Goal: Information Seeking & Learning: Learn about a topic

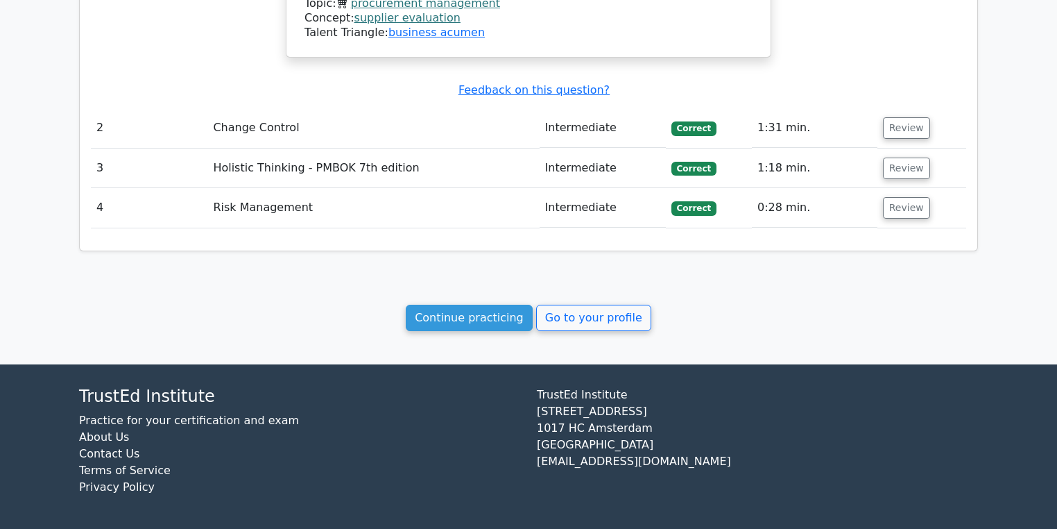
scroll to position [1255, 0]
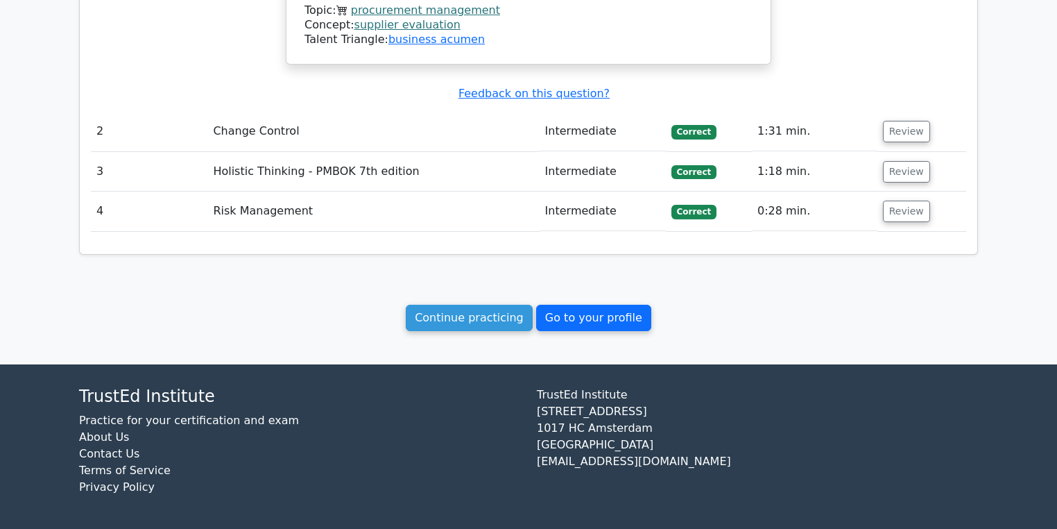
click at [522, 311] on link "Go to your profile" at bounding box center [593, 318] width 115 height 26
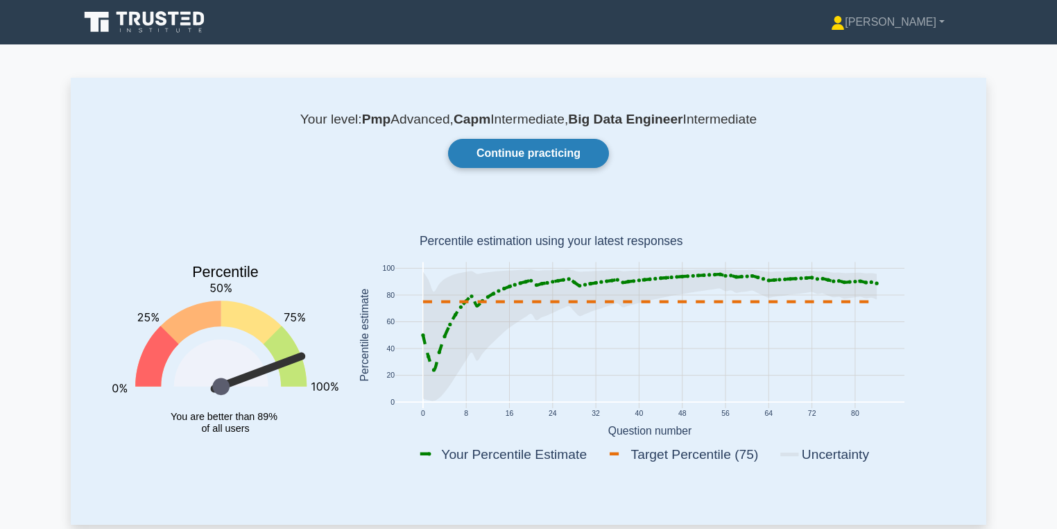
click at [559, 146] on link "Continue practicing" at bounding box center [528, 153] width 161 height 29
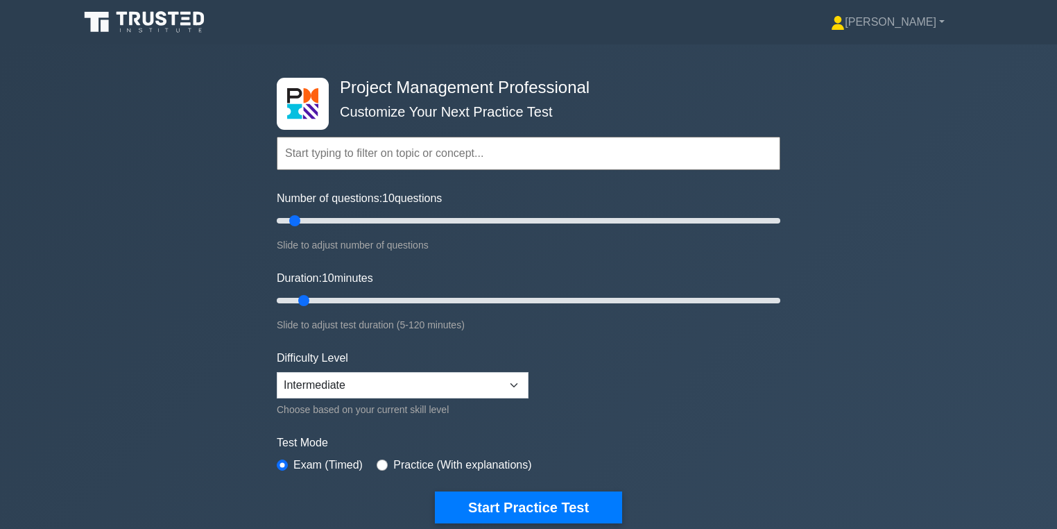
click at [397, 158] on input "text" at bounding box center [529, 153] width 504 height 33
click at [348, 223] on input "Number of questions: 10 questions" at bounding box center [529, 220] width 504 height 17
click at [363, 222] on input "Number of questions: 35 questions" at bounding box center [529, 220] width 504 height 17
drag, startPoint x: 359, startPoint y: 219, endPoint x: 312, endPoint y: 214, distance: 47.4
type input "15"
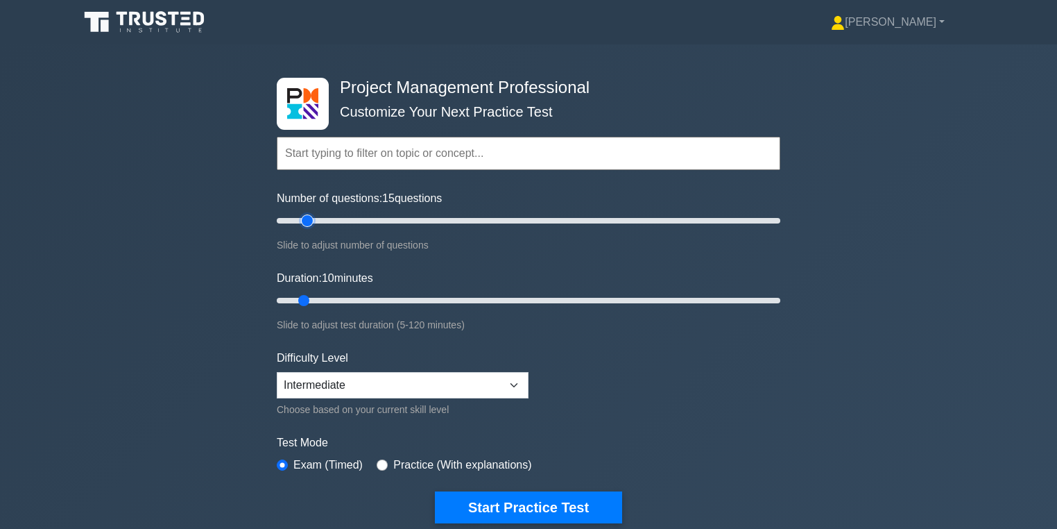
click at [312, 214] on input "Number of questions: 15 questions" at bounding box center [529, 220] width 504 height 17
drag, startPoint x: 311, startPoint y: 298, endPoint x: 472, endPoint y: 291, distance: 161.1
type input "50"
click at [472, 292] on input "Duration: 50 minutes" at bounding box center [529, 300] width 504 height 17
click at [516, 316] on div "Slide to adjust test duration (5-120 minutes)" at bounding box center [529, 324] width 504 height 17
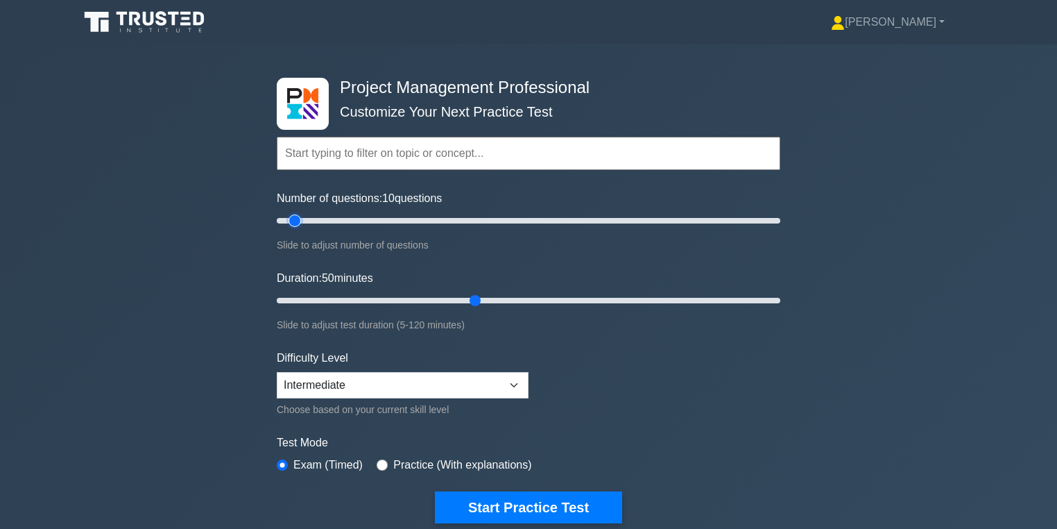
type input "10"
click at [294, 217] on input "Number of questions: 10 questions" at bounding box center [529, 220] width 504 height 17
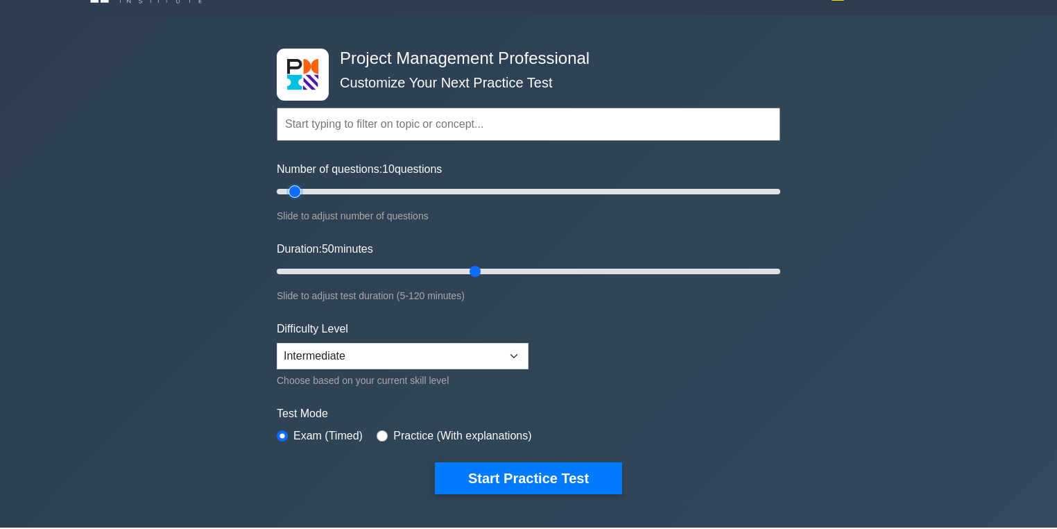
scroll to position [41, 0]
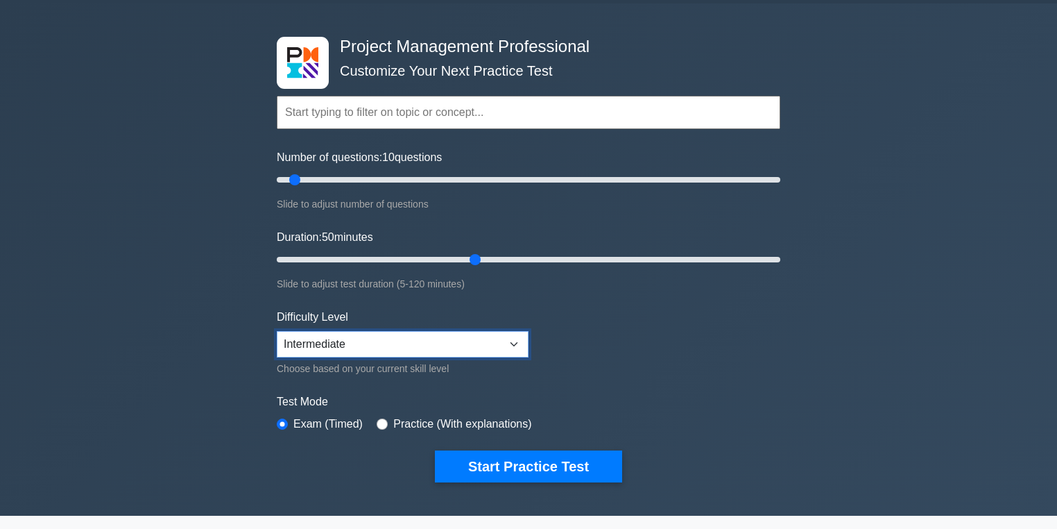
click at [478, 346] on select "Beginner Intermediate Expert" at bounding box center [403, 344] width 252 height 26
select select "expert"
click at [277, 331] on select "Beginner Intermediate Expert" at bounding box center [403, 344] width 252 height 26
click at [498, 261] on input "Duration: 50 minutes" at bounding box center [529, 259] width 504 height 17
click at [520, 258] on input "Duration: 60 minutes" at bounding box center [529, 259] width 504 height 17
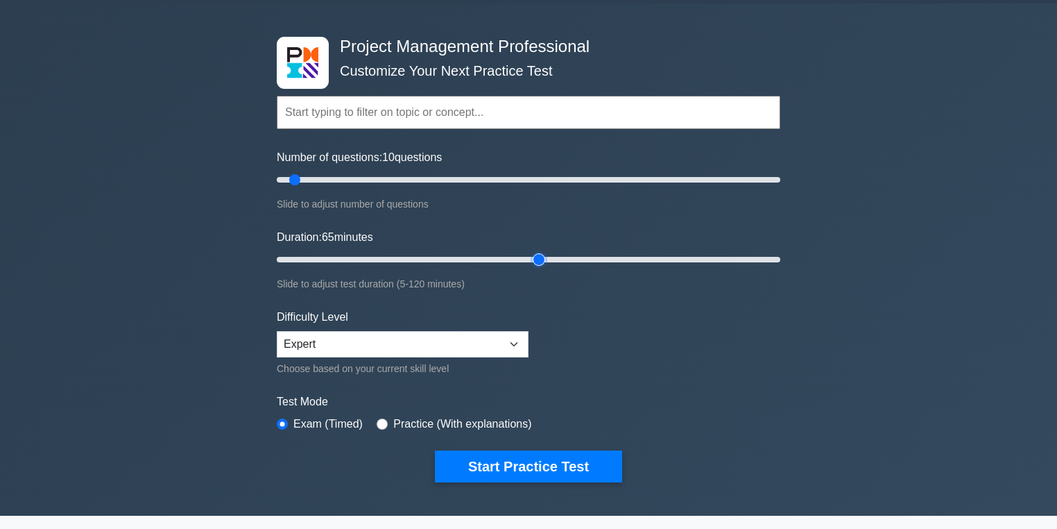
click at [530, 253] on input "Duration: 65 minutes" at bounding box center [529, 259] width 504 height 17
drag, startPoint x: 530, startPoint y: 253, endPoint x: 522, endPoint y: 252, distance: 7.8
click at [522, 252] on input "Duration: 60 minutes" at bounding box center [529, 259] width 504 height 17
drag, startPoint x: 519, startPoint y: 257, endPoint x: 525, endPoint y: 260, distance: 7.1
click at [525, 260] on input "Duration: 60 minutes" at bounding box center [529, 259] width 504 height 17
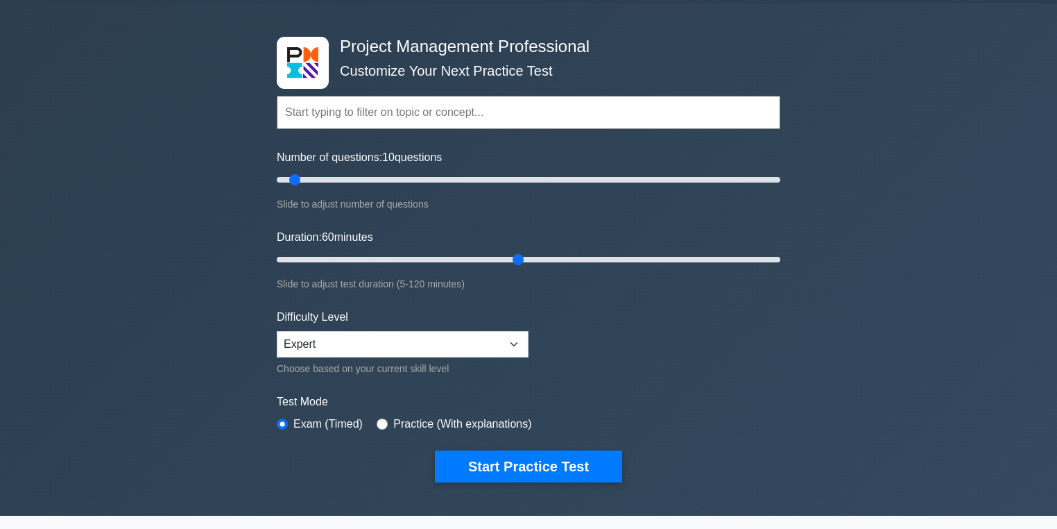
click at [540, 280] on div "Slide to adjust test duration (5-120 minutes)" at bounding box center [529, 283] width 504 height 17
click at [520, 262] on input "Duration: 60 minutes" at bounding box center [529, 259] width 504 height 17
click at [529, 265] on input "Duration: 65 minutes" at bounding box center [529, 259] width 504 height 17
click at [525, 261] on input "Duration: 60 minutes" at bounding box center [529, 259] width 504 height 17
click at [530, 260] on input "Duration: 65 minutes" at bounding box center [529, 259] width 504 height 17
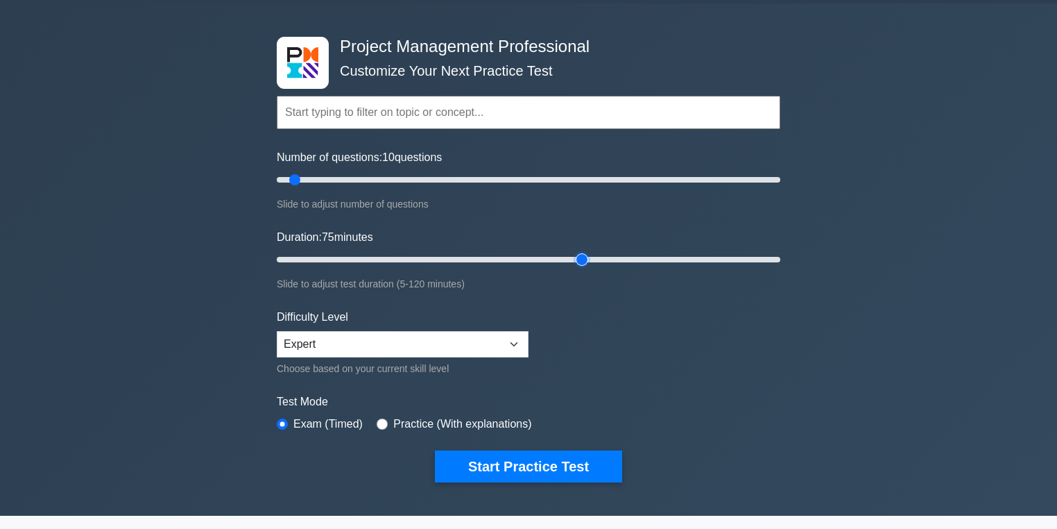
drag, startPoint x: 530, startPoint y: 260, endPoint x: 579, endPoint y: 272, distance: 50.7
click at [579, 268] on input "Duration: 75 minutes" at bounding box center [529, 259] width 504 height 17
click at [582, 253] on input "Duration: 75 minutes" at bounding box center [529, 259] width 504 height 17
drag, startPoint x: 582, startPoint y: 253, endPoint x: 561, endPoint y: 253, distance: 21.5
click at [561, 253] on input "Duration: 70 minutes" at bounding box center [529, 259] width 504 height 17
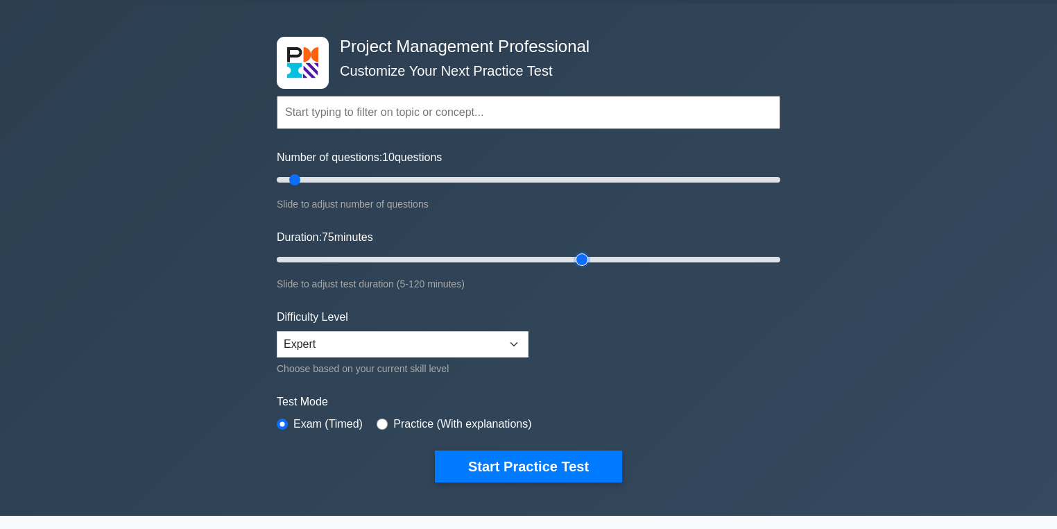
click at [572, 261] on input "Duration: 75 minutes" at bounding box center [529, 259] width 504 height 17
drag, startPoint x: 572, startPoint y: 261, endPoint x: 584, endPoint y: 265, distance: 12.5
click at [584, 265] on input "Duration: 75 minutes" at bounding box center [529, 259] width 504 height 17
drag, startPoint x: 584, startPoint y: 261, endPoint x: 595, endPoint y: 261, distance: 11.1
click at [595, 261] on input "Duration: 80 minutes" at bounding box center [529, 259] width 504 height 17
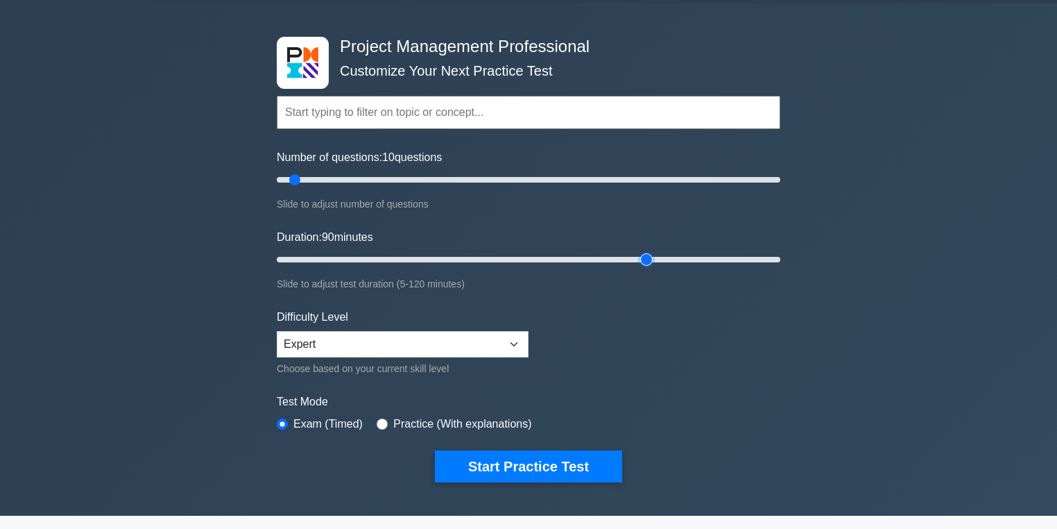
drag, startPoint x: 605, startPoint y: 253, endPoint x: 640, endPoint y: 253, distance: 34.7
type input "90"
click at [640, 253] on input "Duration: 90 minutes" at bounding box center [529, 259] width 504 height 17
click at [643, 261] on input "Duration: 90 minutes" at bounding box center [529, 259] width 504 height 17
click at [497, 335] on select "Beginner Intermediate Expert" at bounding box center [403, 344] width 252 height 26
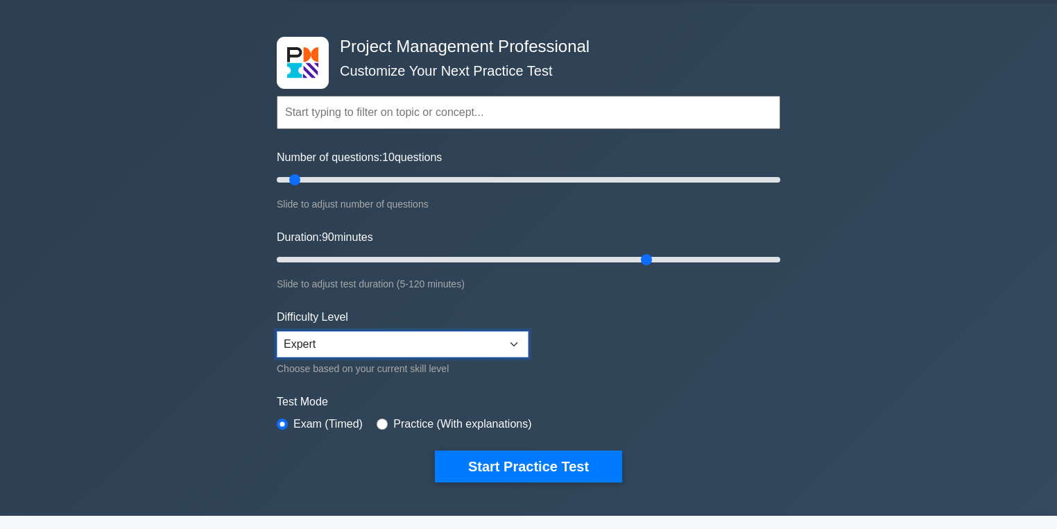
click at [509, 335] on select "Beginner Intermediate Expert" at bounding box center [403, 344] width 252 height 26
click at [517, 337] on select "Beginner Intermediate Expert" at bounding box center [403, 344] width 252 height 26
click at [543, 330] on form "Topics Scope Management Time Management Cost Management Quality Management Risk…" at bounding box center [529, 267] width 504 height 429
click at [509, 341] on select "Beginner Intermediate Expert" at bounding box center [403, 344] width 252 height 26
click at [517, 338] on select "Beginner Intermediate Expert" at bounding box center [403, 344] width 252 height 26
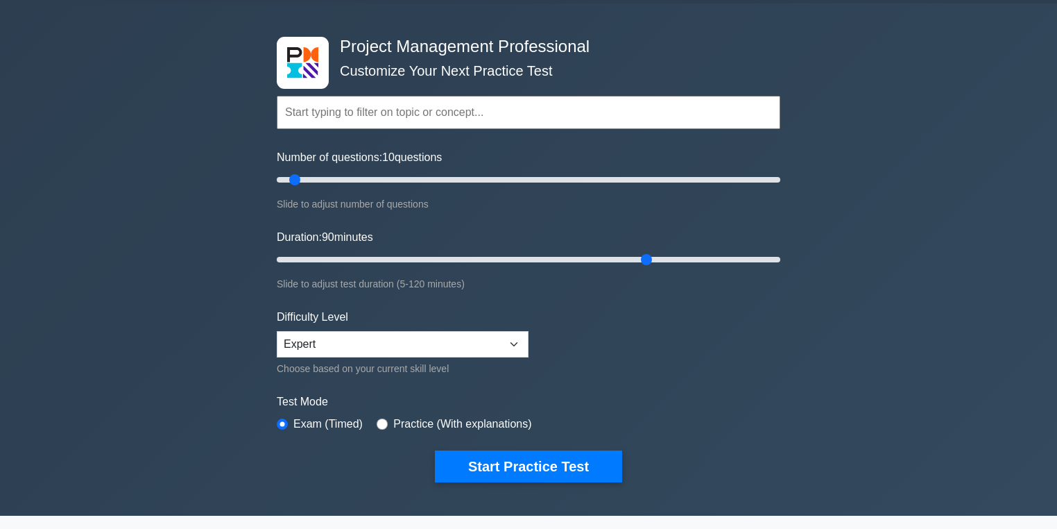
click at [541, 333] on form "Topics Scope Management Time Management Cost Management Quality Management Risk…" at bounding box center [529, 267] width 504 height 429
click at [516, 339] on select "Beginner Intermediate Expert" at bounding box center [403, 344] width 252 height 26
click at [521, 336] on select "Beginner Intermediate Expert" at bounding box center [403, 344] width 252 height 26
click at [545, 329] on form "Topics Scope Management Time Management Cost Management Quality Management Risk…" at bounding box center [529, 267] width 504 height 429
click at [520, 339] on select "Beginner Intermediate Expert" at bounding box center [403, 344] width 252 height 26
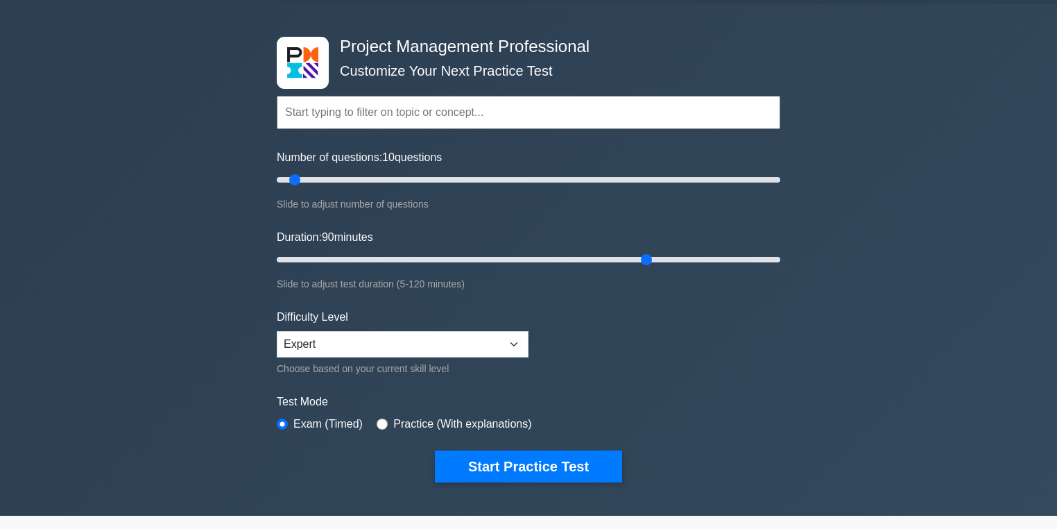
click at [533, 326] on form "Topics Scope Management Time Management Cost Management Quality Management Risk…" at bounding box center [529, 267] width 504 height 429
click at [516, 333] on select "Beginner Intermediate Expert" at bounding box center [403, 344] width 252 height 26
click at [525, 325] on div "Difficulty Level Beginner Intermediate Expert Choose based on your current skil…" at bounding box center [403, 343] width 252 height 68
click at [519, 333] on select "Beginner Intermediate Expert" at bounding box center [403, 344] width 252 height 26
click at [525, 322] on div "Difficulty Level Beginner Intermediate Expert Choose based on your current skil…" at bounding box center [403, 343] width 252 height 68
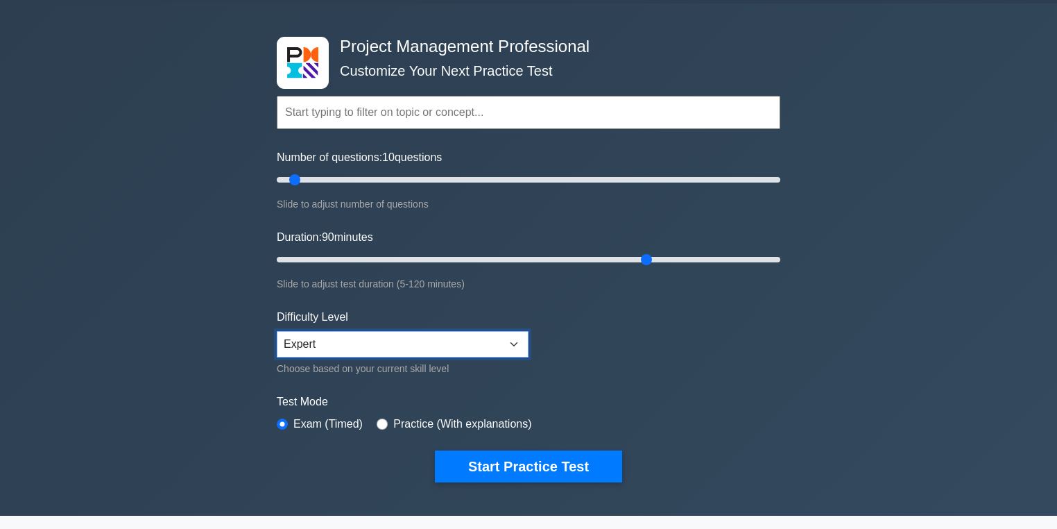
click at [518, 333] on select "Beginner Intermediate Expert" at bounding box center [403, 344] width 252 height 26
click at [517, 328] on div "Difficulty Level Beginner Intermediate Expert Choose based on your current skil…" at bounding box center [403, 343] width 252 height 68
click at [518, 336] on select "Beginner Intermediate Expert" at bounding box center [403, 344] width 252 height 26
click at [512, 303] on form "Topics Scope Management Time Management Cost Management Quality Management Risk…" at bounding box center [529, 267] width 504 height 429
drag, startPoint x: 500, startPoint y: 294, endPoint x: 476, endPoint y: 286, distance: 25.0
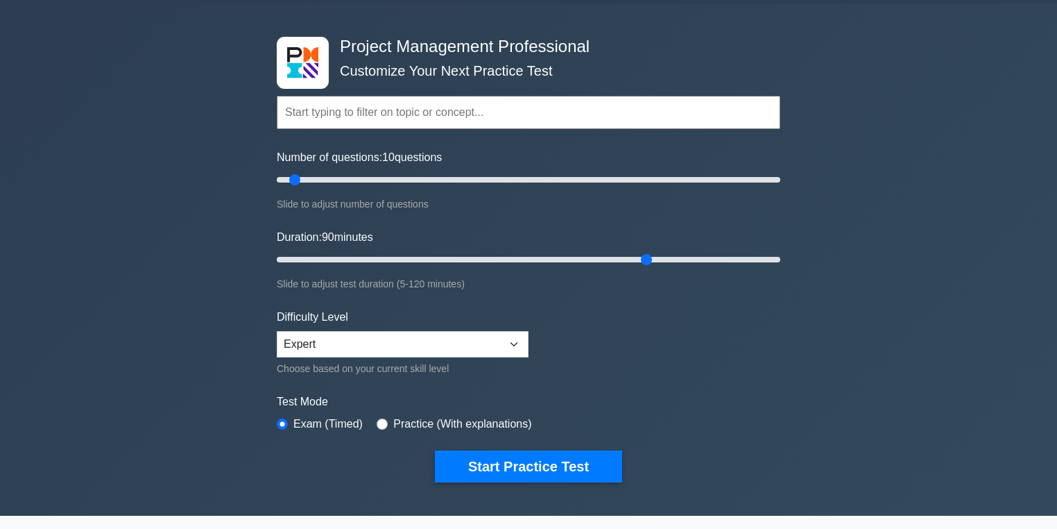
click at [476, 286] on div "Slide to adjust test duration (5-120 minutes)" at bounding box center [529, 283] width 504 height 17
type input "10"
drag, startPoint x: 299, startPoint y: 178, endPoint x: 291, endPoint y: 183, distance: 9.6
click at [291, 183] on input "Number of questions: 10 questions" at bounding box center [529, 179] width 504 height 17
click at [244, 228] on div "Project Management Professional Customize Your Next Practice Test Topics Scope …" at bounding box center [528, 259] width 1057 height 512
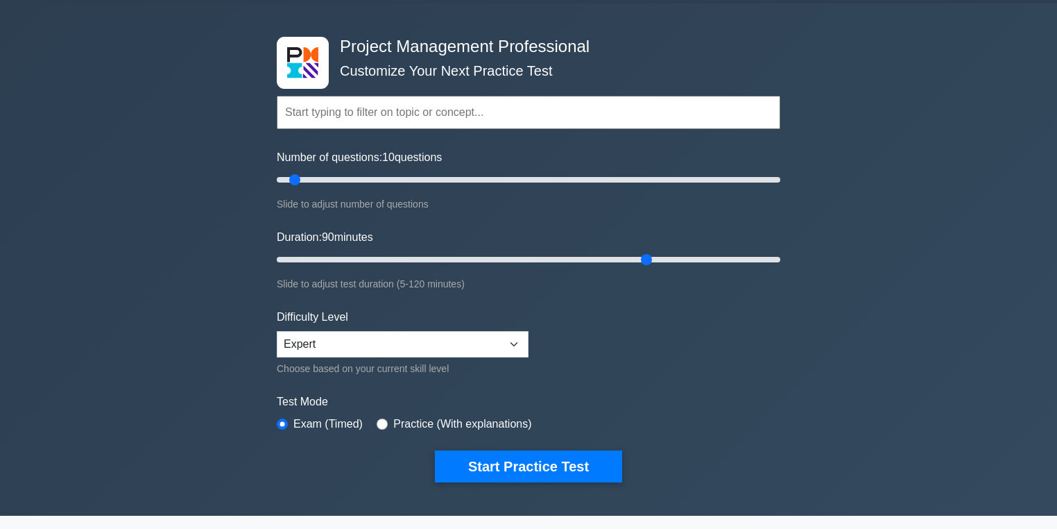
click at [303, 207] on div "Slide to adjust number of questions" at bounding box center [529, 204] width 504 height 17
click at [226, 254] on div "Project Management Professional Customize Your Next Practice Test Topics Scope …" at bounding box center [528, 259] width 1057 height 512
click at [310, 287] on div "Slide to adjust test duration (5-120 minutes)" at bounding box center [529, 283] width 504 height 17
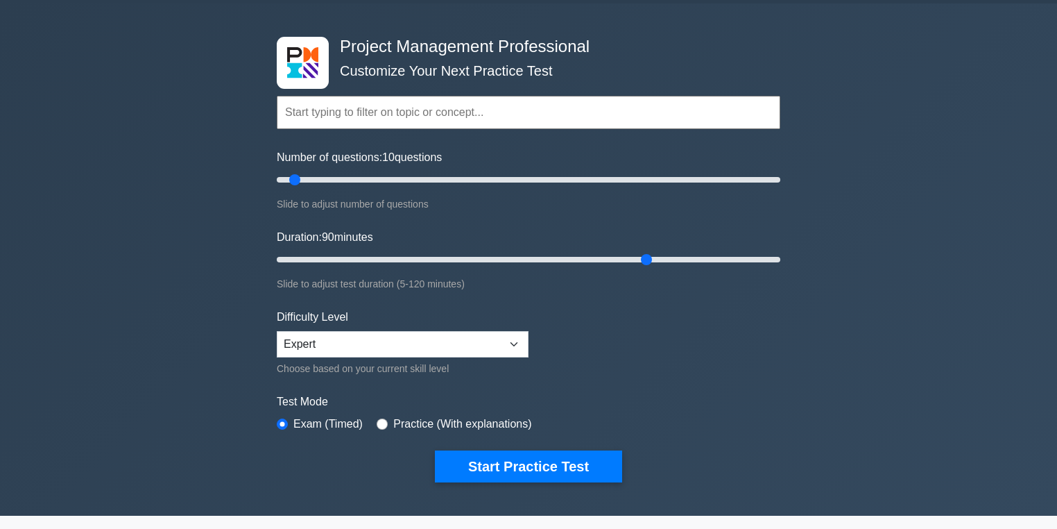
click at [311, 283] on div "Slide to adjust test duration (5-120 minutes)" at bounding box center [529, 283] width 504 height 17
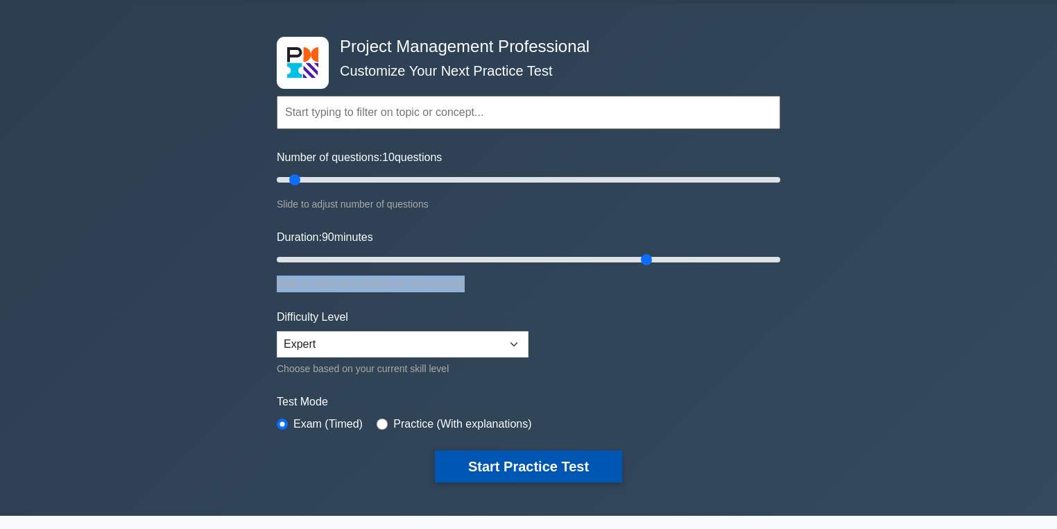
click at [486, 470] on button "Start Practice Test" at bounding box center [528, 466] width 187 height 32
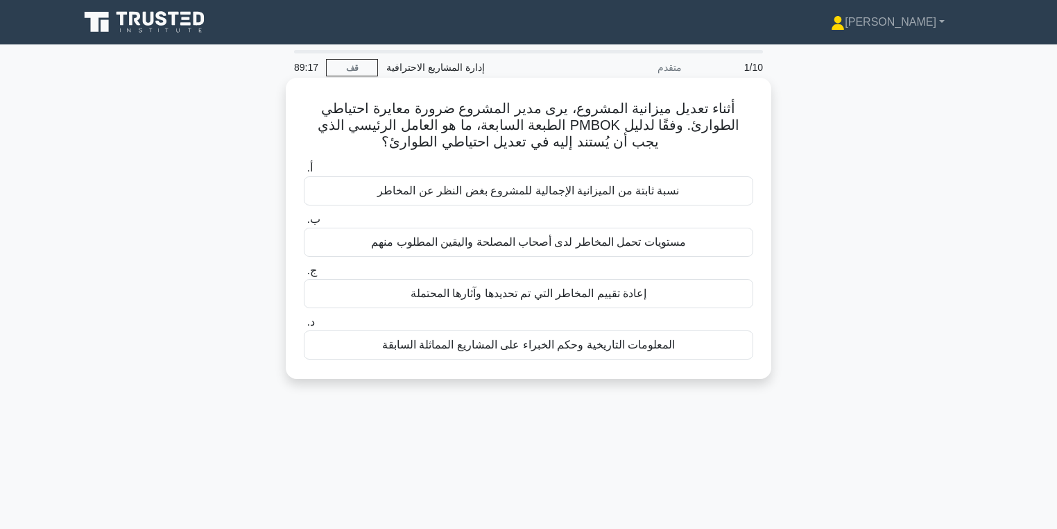
click at [745, 289] on div "إعادة تقييم المخاطر التي تم تحديدها وآثارها المحتملة" at bounding box center [529, 293] width 450 height 29
click at [304, 275] on input "ج. إعادة تقييم المخاطر التي تم تحديدها وآثارها المحتملة" at bounding box center [304, 270] width 0 height 9
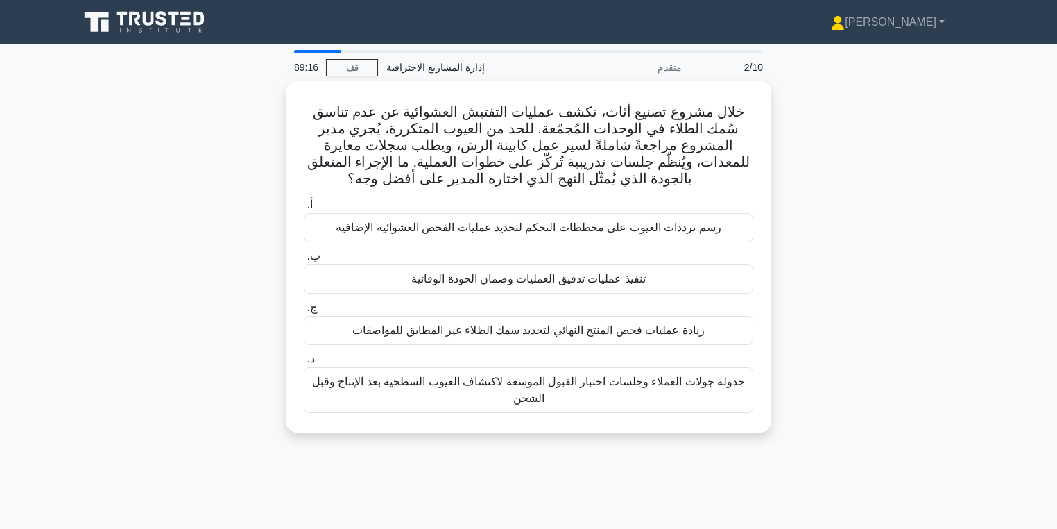
drag, startPoint x: 809, startPoint y: 225, endPoint x: 859, endPoint y: 182, distance: 65.5
click at [859, 182] on div "خلال مشروع تصنيع أثاث، تكشف عمليات التفتيش العشوائية عن عدم تناسق سُمك الطلاء ف…" at bounding box center [529, 265] width 916 height 368
drag, startPoint x: 859, startPoint y: 182, endPoint x: 898, endPoint y: 178, distance: 39.2
click at [898, 178] on div "خلال مشروع تصنيع أثاث، تكشف عمليات التفتيش العشوائية عن عدم تناسق سُمك الطلاء ف…" at bounding box center [529, 265] width 916 height 368
drag, startPoint x: 898, startPoint y: 178, endPoint x: 901, endPoint y: 192, distance: 14.3
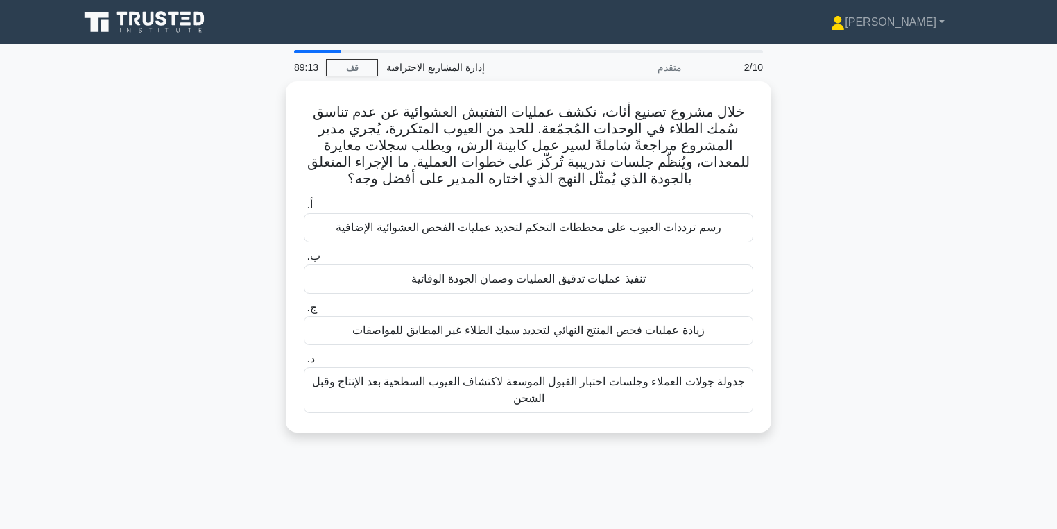
drag, startPoint x: 901, startPoint y: 192, endPoint x: 902, endPoint y: 169, distance: 22.2
click at [913, 205] on div "خلال مشروع تصنيع أثاث، تكشف عمليات التفتيش العشوائية عن عدم تناسق سُمك الطلاء ف…" at bounding box center [529, 265] width 916 height 368
drag, startPoint x: 902, startPoint y: 169, endPoint x: 881, endPoint y: 146, distance: 30.9
click at [881, 146] on div "خلال مشروع تصنيع أثاث، تكشف عمليات التفتيش العشوائية عن عدم تناسق سُمك الطلاء ف…" at bounding box center [529, 265] width 916 height 368
drag, startPoint x: 894, startPoint y: 169, endPoint x: 892, endPoint y: 156, distance: 13.3
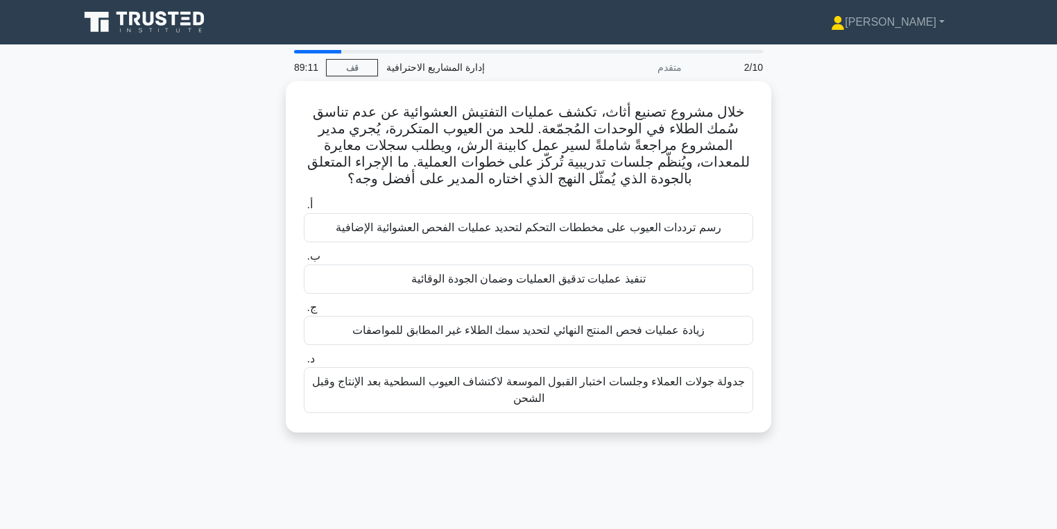
click at [892, 156] on div "خلال مشروع تصنيع أثاث، تكشف عمليات التفتيش العشوائية عن عدم تناسق سُمك الطلاء ف…" at bounding box center [529, 265] width 916 height 368
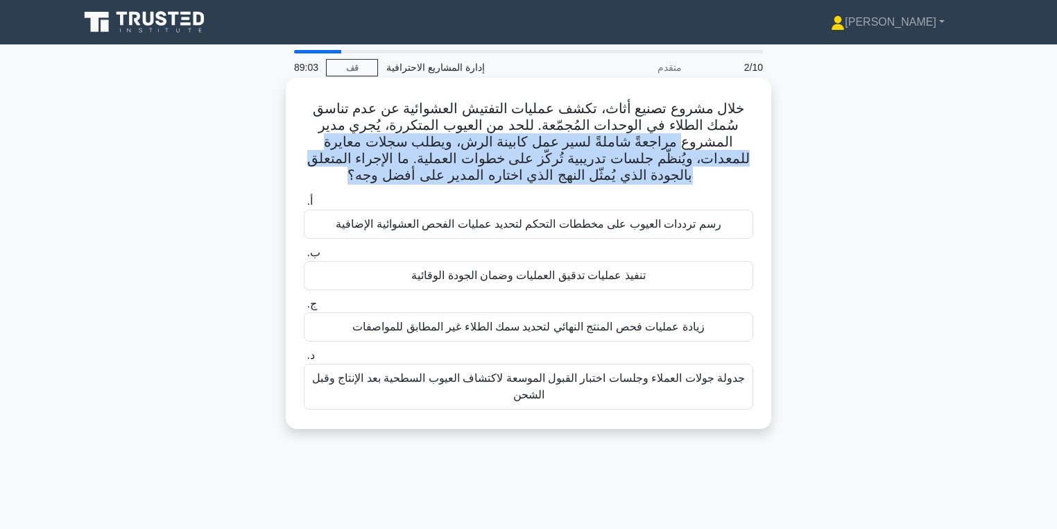
drag, startPoint x: 408, startPoint y: 180, endPoint x: 754, endPoint y: 120, distance: 351.4
click at [750, 120] on font "خلال مشروع تصنيع أثاث، تكشف عمليات التفتيش العشوائية عن عدم تناسق سُمك الطلاء ف…" at bounding box center [528, 142] width 443 height 82
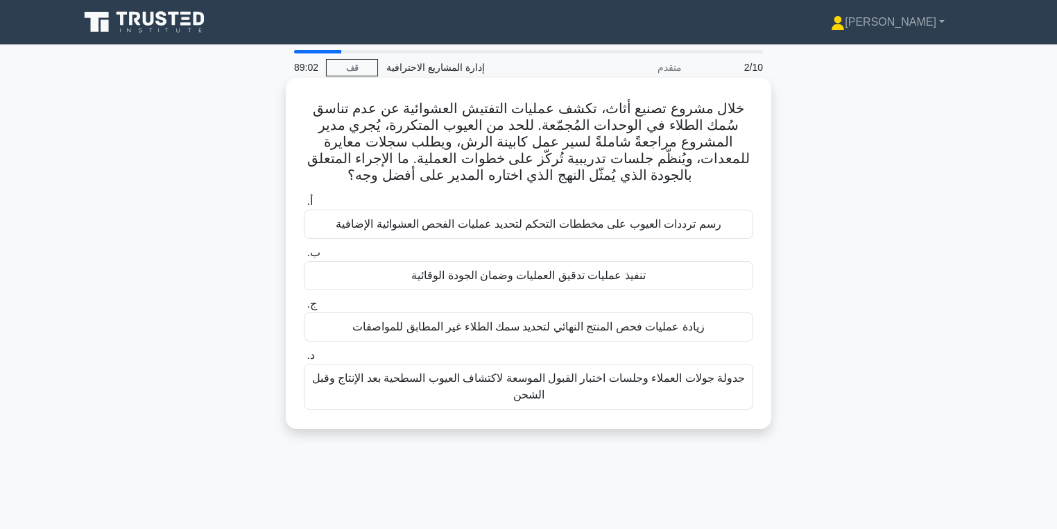
click at [745, 109] on h5 "خلال مشروع تصنيع أثاث، تكشف عمليات التفتيش العشوائية عن عدم تناسق سُمك الطلاء ف…" at bounding box center [529, 142] width 452 height 85
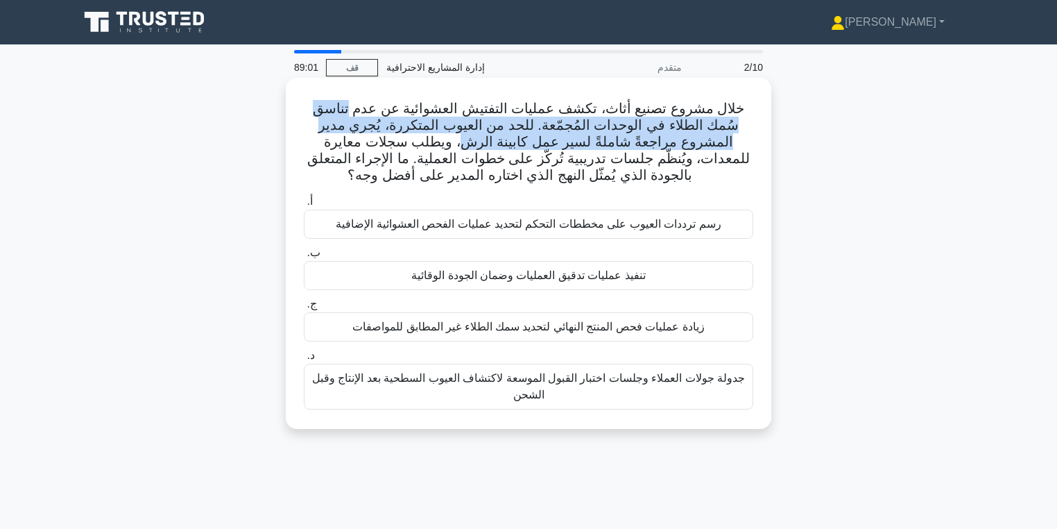
drag, startPoint x: 745, startPoint y: 108, endPoint x: 547, endPoint y: 151, distance: 202.2
click at [548, 150] on h5 "خلال مشروع تصنيع أثاث، تكشف عمليات التفتيش العشوائية عن عدم تناسق سُمك الطلاء ف…" at bounding box center [529, 142] width 452 height 85
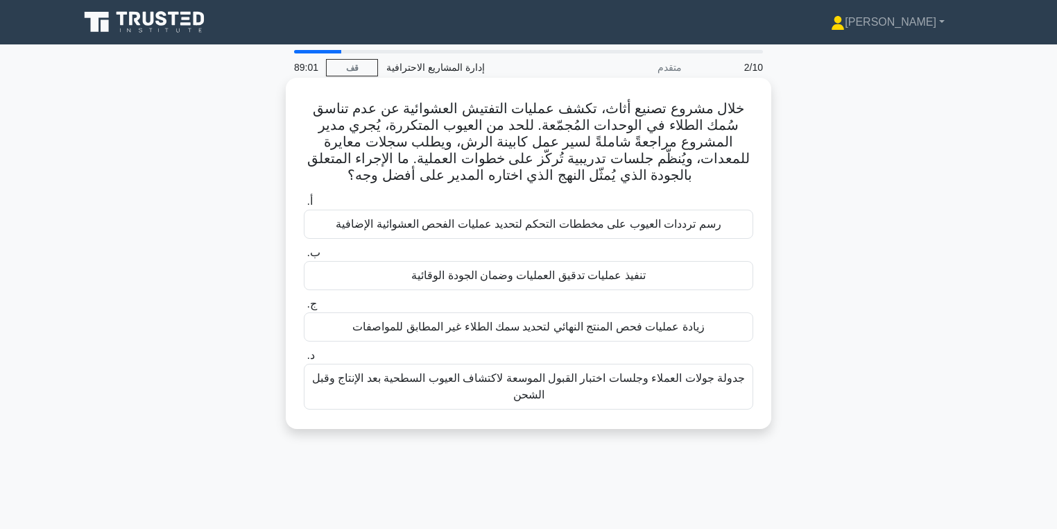
click at [547, 151] on font "خلال مشروع تصنيع أثاث، تكشف عمليات التفتيش العشوائية عن عدم تناسق سُمك الطلاء ف…" at bounding box center [528, 142] width 443 height 82
drag, startPoint x: 519, startPoint y: 173, endPoint x: 708, endPoint y: 178, distance: 189.5
click at [522, 173] on font "خلال مشروع تصنيع أثاث، تكشف عمليات التفتيش العشوائية عن عدم تناسق سُمك الطلاء ف…" at bounding box center [528, 142] width 443 height 82
click at [698, 144] on font "خلال مشروع تصنيع أثاث، تكشف عمليات التفتيش العشوائية عن عدم تناسق سُمك الطلاء ف…" at bounding box center [528, 142] width 443 height 82
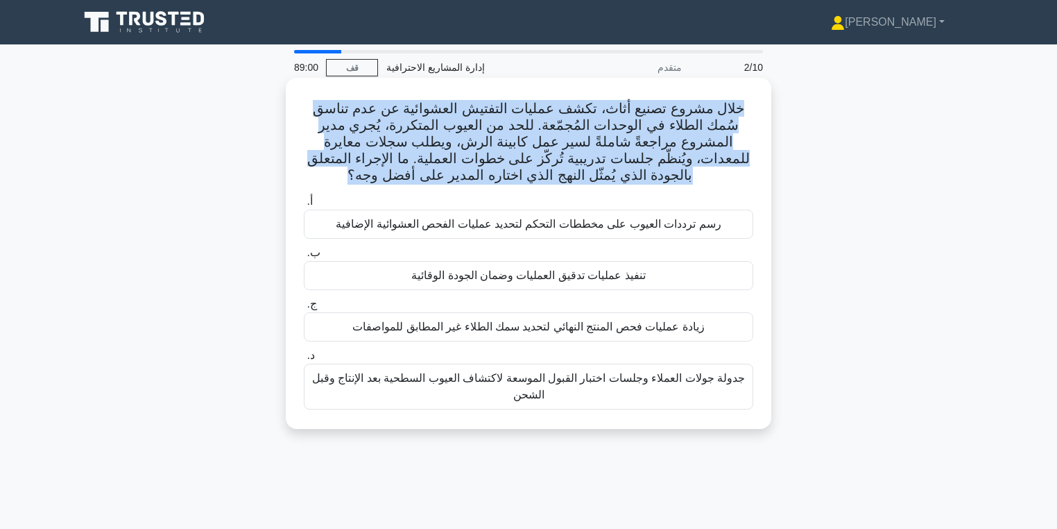
click at [698, 144] on font "خلال مشروع تصنيع أثاث، تكشف عمليات التفتيش العشوائية عن عدم تناسق سُمك الطلاء ف…" at bounding box center [528, 142] width 443 height 82
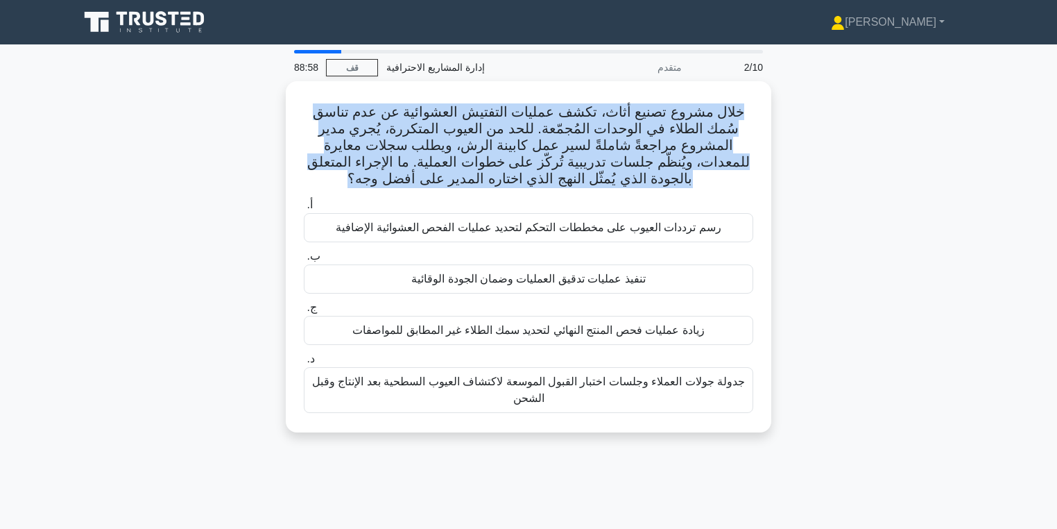
drag, startPoint x: 835, startPoint y: 143, endPoint x: 889, endPoint y: 182, distance: 66.1
click at [889, 182] on div "خلال مشروع تصنيع أثاث، تكشف عمليات التفتيش العشوائية عن عدم تناسق سُمك الطلاء ف…" at bounding box center [529, 265] width 916 height 368
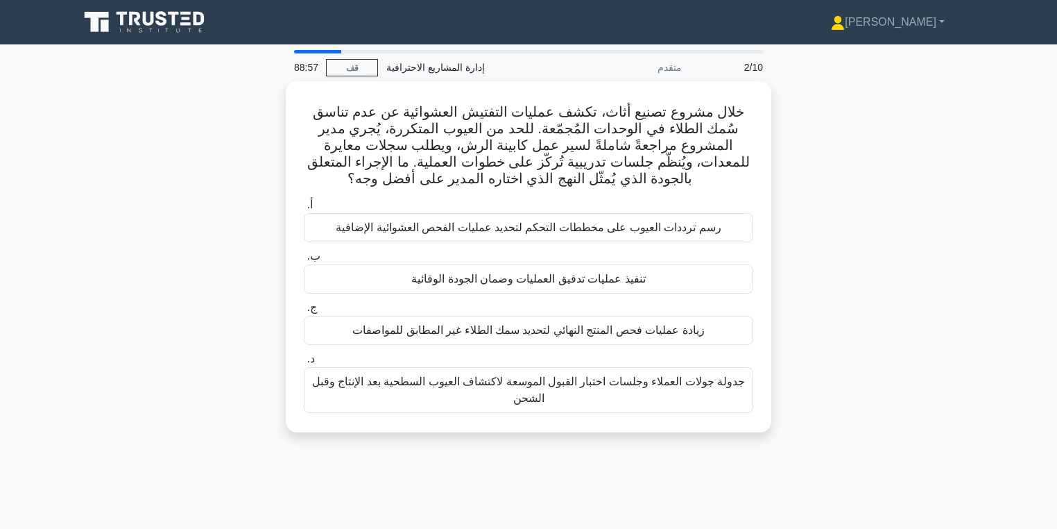
drag, startPoint x: 876, startPoint y: 158, endPoint x: 852, endPoint y: 215, distance: 61.6
click at [852, 215] on div "خلال مشروع تصنيع أثاث، تكشف عمليات التفتيش العشوائية عن عدم تناسق سُمك الطلاء ف…" at bounding box center [529, 265] width 916 height 368
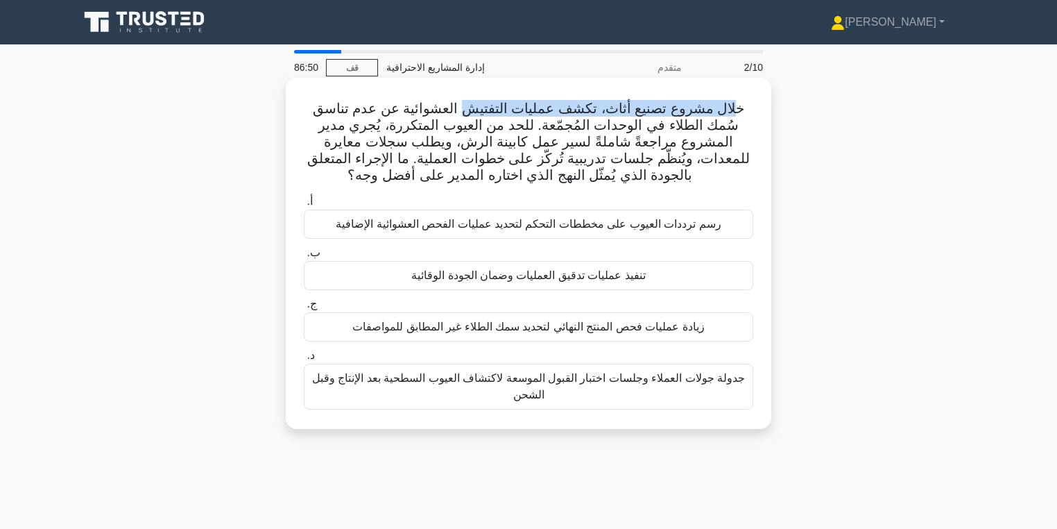
drag, startPoint x: 729, startPoint y: 107, endPoint x: 468, endPoint y: 112, distance: 261.0
click at [468, 114] on font "خلال مشروع تصنيع أثاث، تكشف عمليات التفتيش العشوائية عن عدم تناسق سُمك الطلاء ف…" at bounding box center [528, 142] width 443 height 82
click at [543, 148] on font "خلال مشروع تصنيع أثاث، تكشف عمليات التفتيش العشوائية عن عدم تناسق سُمك الطلاء ف…" at bounding box center [528, 142] width 443 height 82
drag, startPoint x: 531, startPoint y: 144, endPoint x: 464, endPoint y: 144, distance: 67.3
click at [464, 144] on font "خلال مشروع تصنيع أثاث، تكشف عمليات التفتيش العشوائية عن عدم تناسق سُمك الطلاء ف…" at bounding box center [528, 142] width 443 height 82
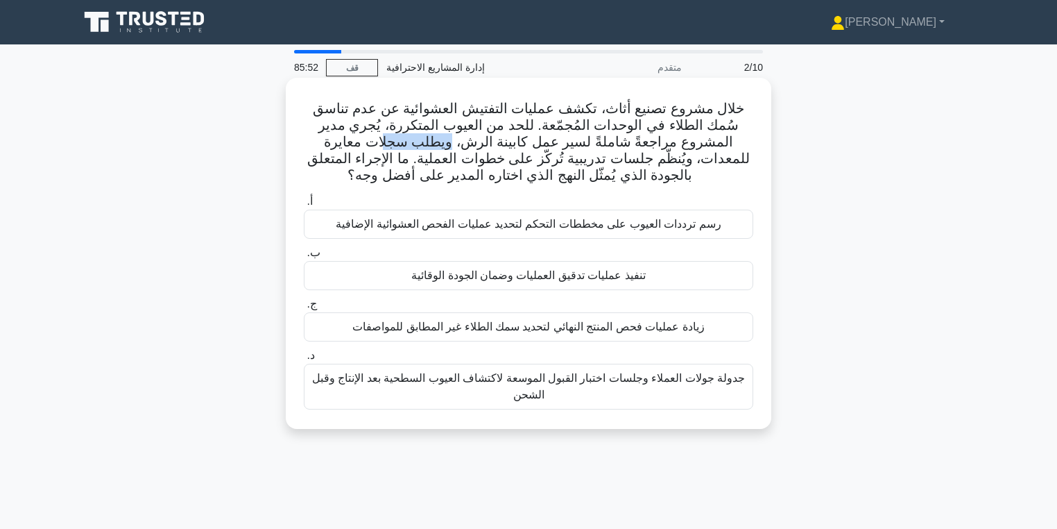
click at [464, 144] on font "خلال مشروع تصنيع أثاث، تكشف عمليات التفتيش العشوائية عن عدم تناسق سُمك الطلاء ف…" at bounding box center [528, 142] width 443 height 82
drag, startPoint x: 735, startPoint y: 111, endPoint x: 618, endPoint y: 110, distance: 117.3
click at [618, 110] on font "خلال مشروع تصنيع أثاث، تكشف عمليات التفتيش العشوائية عن عدم تناسق سُمك الطلاء ف…" at bounding box center [528, 142] width 443 height 82
click at [591, 114] on font "خلال مشروع تصنيع أثاث، تكشف عمليات التفتيش العشوائية عن عدم تناسق سُمك الطلاء ف…" at bounding box center [528, 142] width 443 height 82
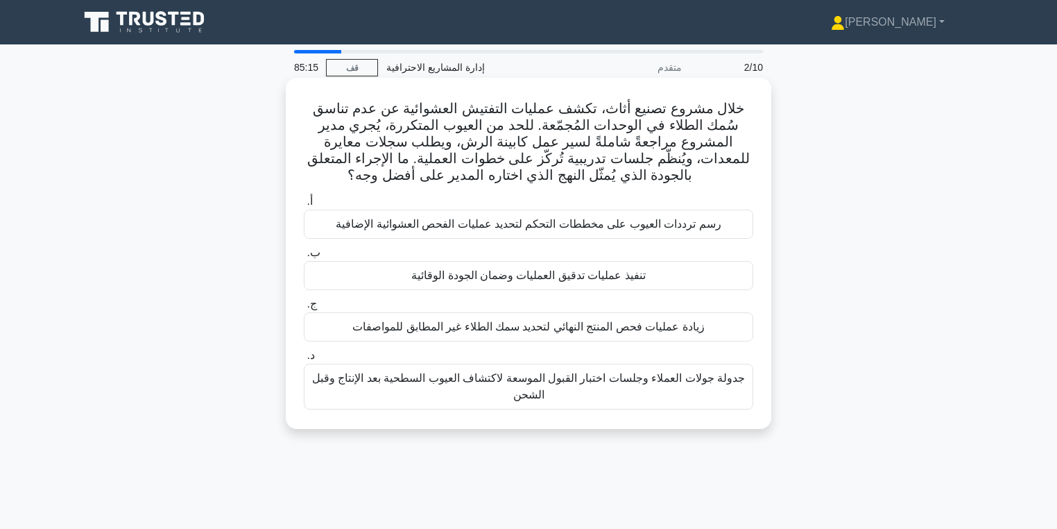
click at [599, 113] on font "خلال مشروع تصنيع أثاث، تكشف عمليات التفتيش العشوائية عن عدم تناسق سُمك الطلاء ف…" at bounding box center [528, 142] width 443 height 82
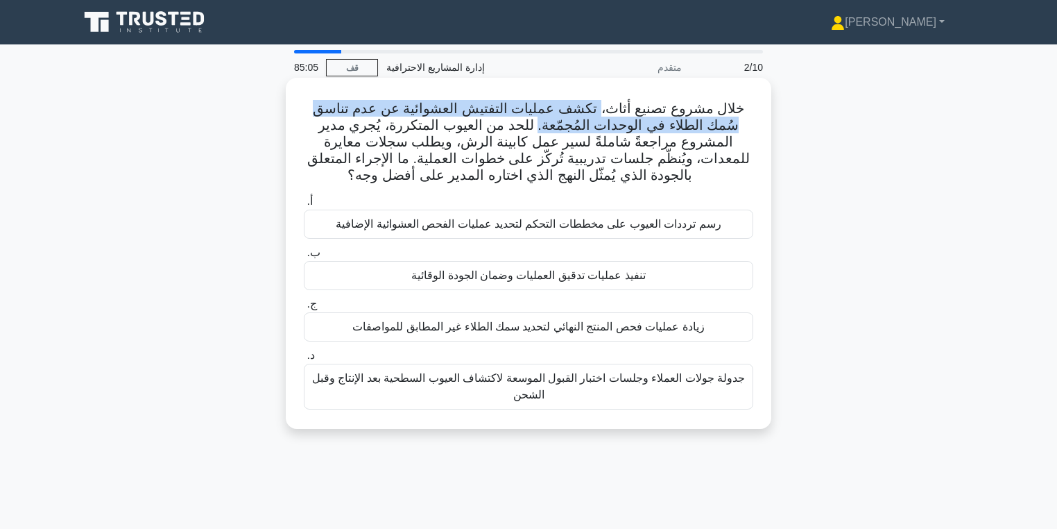
drag, startPoint x: 599, startPoint y: 113, endPoint x: 563, endPoint y: 128, distance: 38.3
click at [563, 128] on font "خلال مشروع تصنيع أثاث، تكشف عمليات التفتيش العشوائية عن عدم تناسق سُمك الطلاء ف…" at bounding box center [528, 142] width 443 height 82
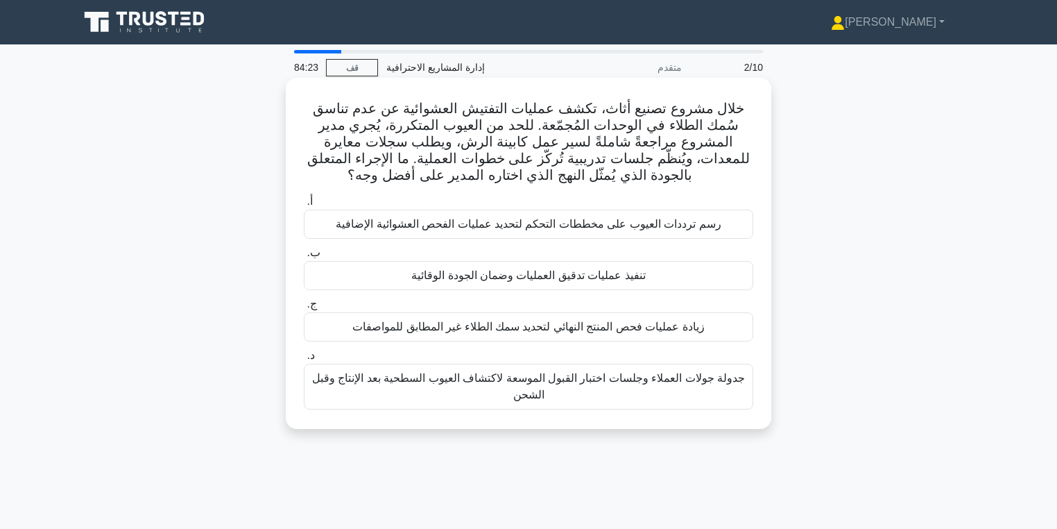
drag, startPoint x: 563, startPoint y: 128, endPoint x: 504, endPoint y: 130, distance: 59.7
click at [504, 130] on font "خلال مشروع تصنيع أثاث، تكشف عمليات التفتيش العشوائية عن عدم تناسق سُمك الطلاء ف…" at bounding box center [528, 142] width 443 height 82
click at [606, 281] on font "تنفيذ عمليات تدقيق العمليات وضمان الجودة الوقائية" at bounding box center [528, 275] width 235 height 12
click at [304, 257] on input "ب. تنفيذ عمليات تدقيق العمليات وضمان الجودة الوقائية" at bounding box center [304, 252] width 0 height 9
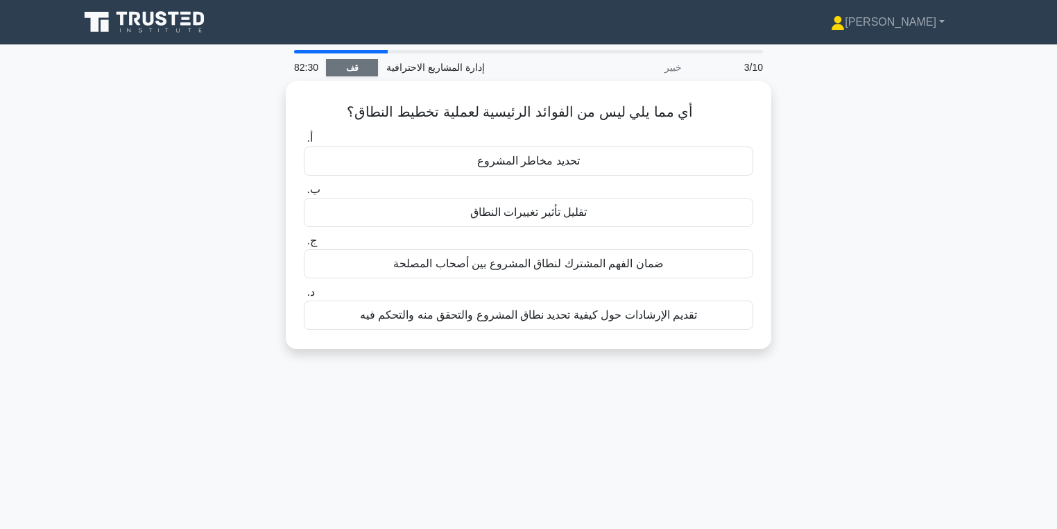
click at [369, 67] on link "قف" at bounding box center [352, 67] width 52 height 17
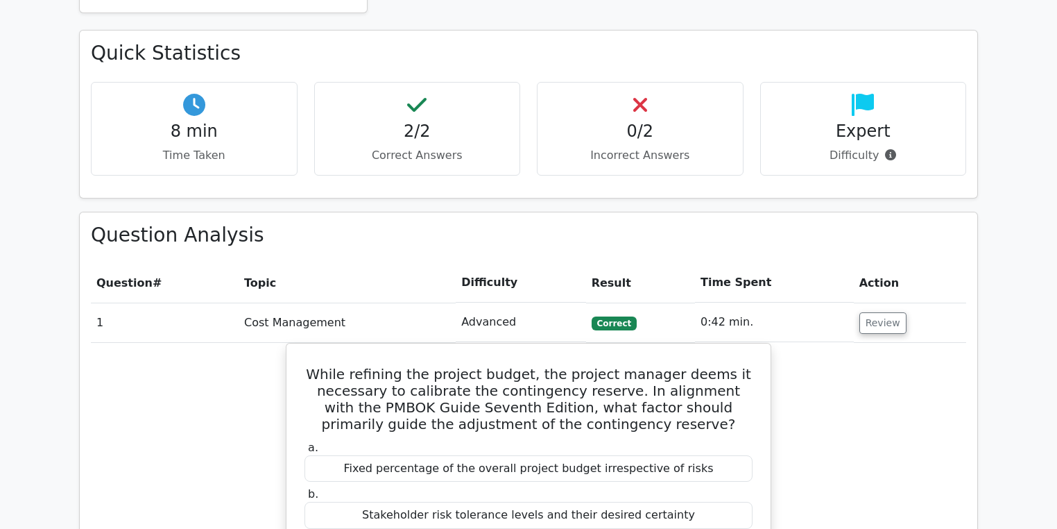
scroll to position [452, 0]
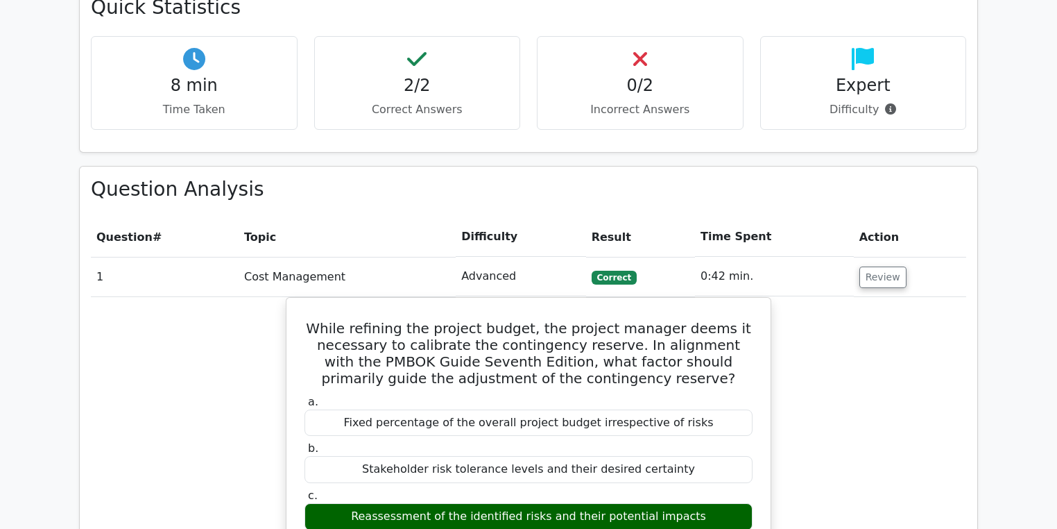
click at [843, 273] on td "0:42 min." at bounding box center [774, 277] width 159 height 40
click at [860, 280] on button "Review" at bounding box center [883, 277] width 47 height 22
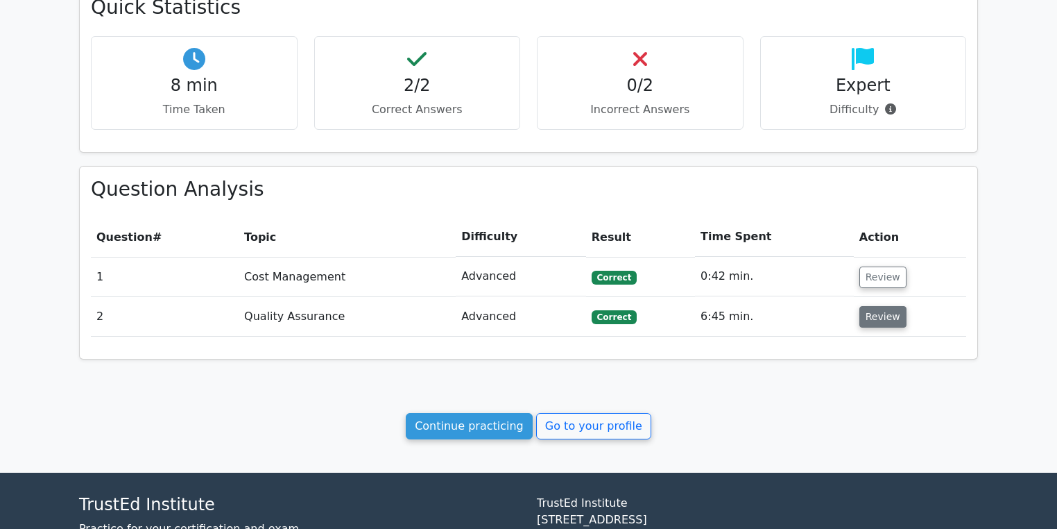
click at [865, 311] on button "Review" at bounding box center [883, 317] width 47 height 22
click at [878, 316] on button "Review" at bounding box center [883, 317] width 47 height 22
click at [881, 316] on button "Review" at bounding box center [883, 317] width 47 height 22
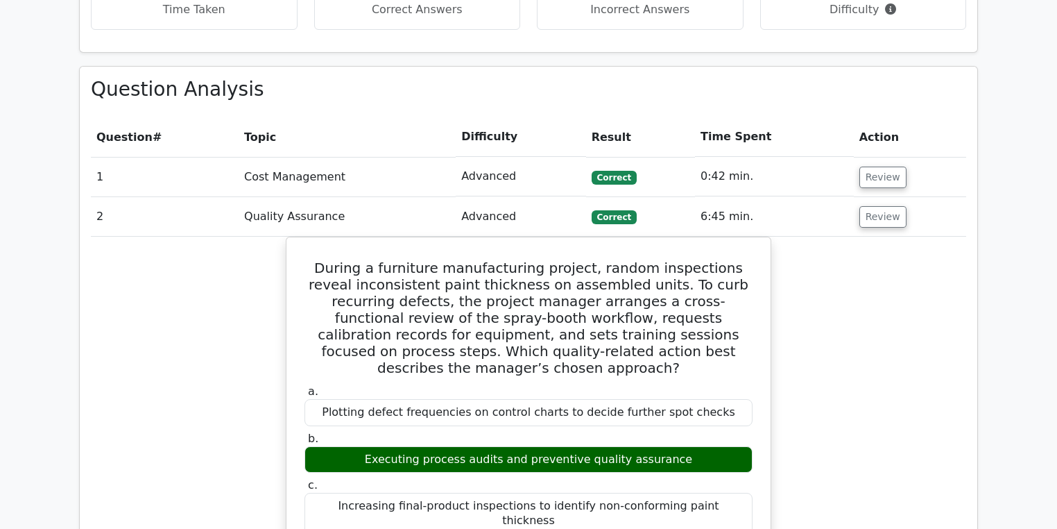
scroll to position [619, 0]
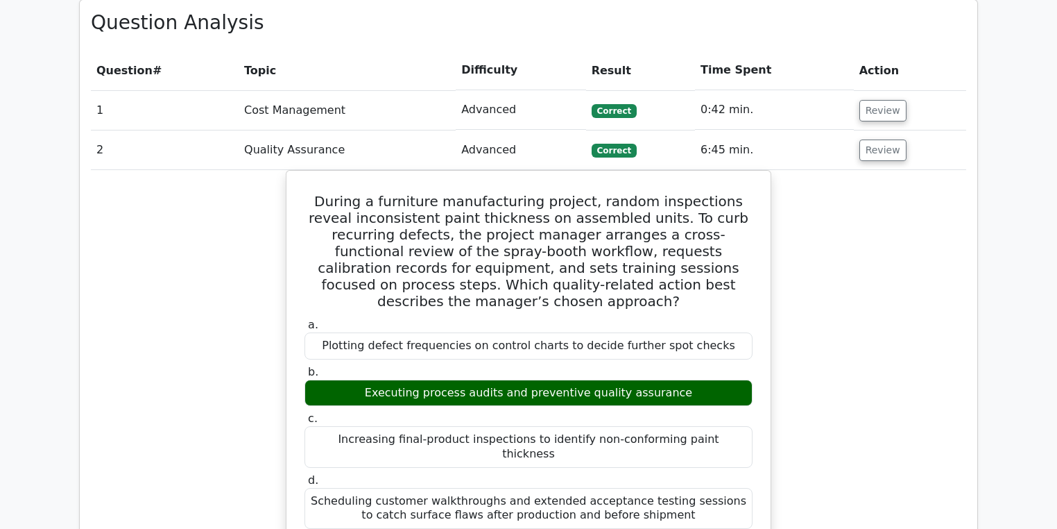
click at [872, 130] on td "Review" at bounding box center [910, 150] width 112 height 40
click at [873, 139] on button "Review" at bounding box center [883, 150] width 47 height 22
